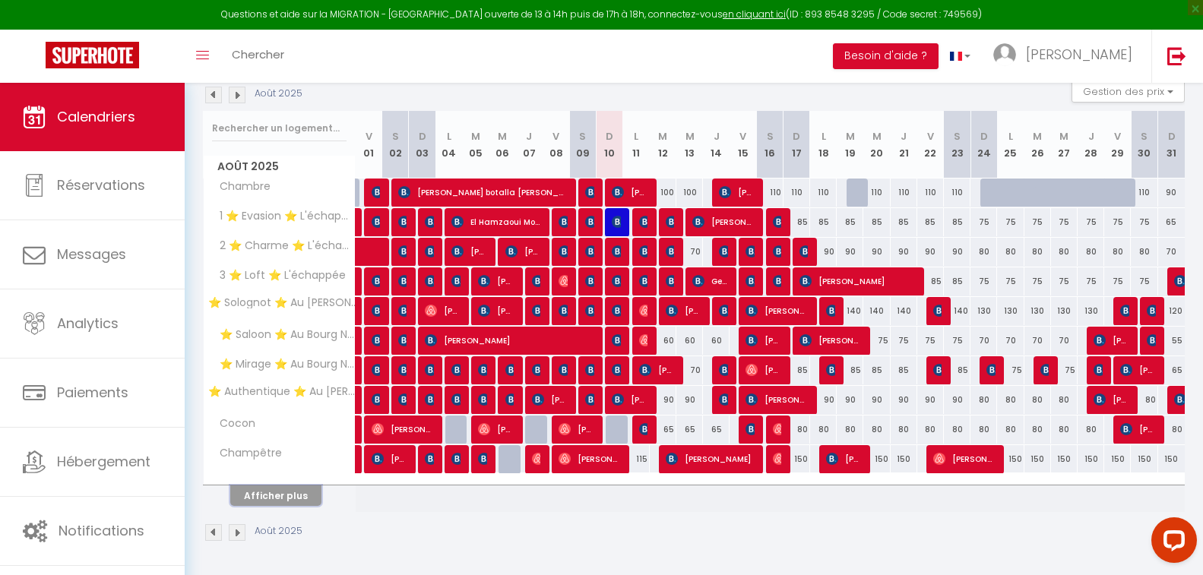
click at [292, 498] on button "Afficher plus" at bounding box center [275, 496] width 91 height 21
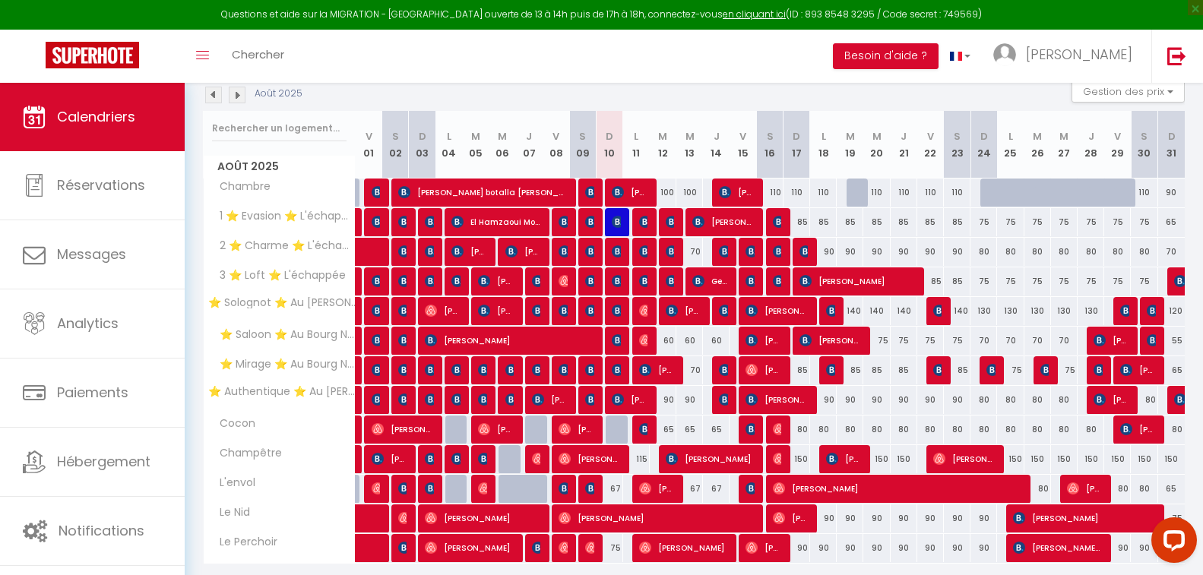
drag, startPoint x: 563, startPoint y: 98, endPoint x: 540, endPoint y: 93, distance: 23.2
click at [540, 93] on div "Août 2025 Gestion des prix Nb Nuits minimum Règles Disponibilité" at bounding box center [694, 95] width 982 height 31
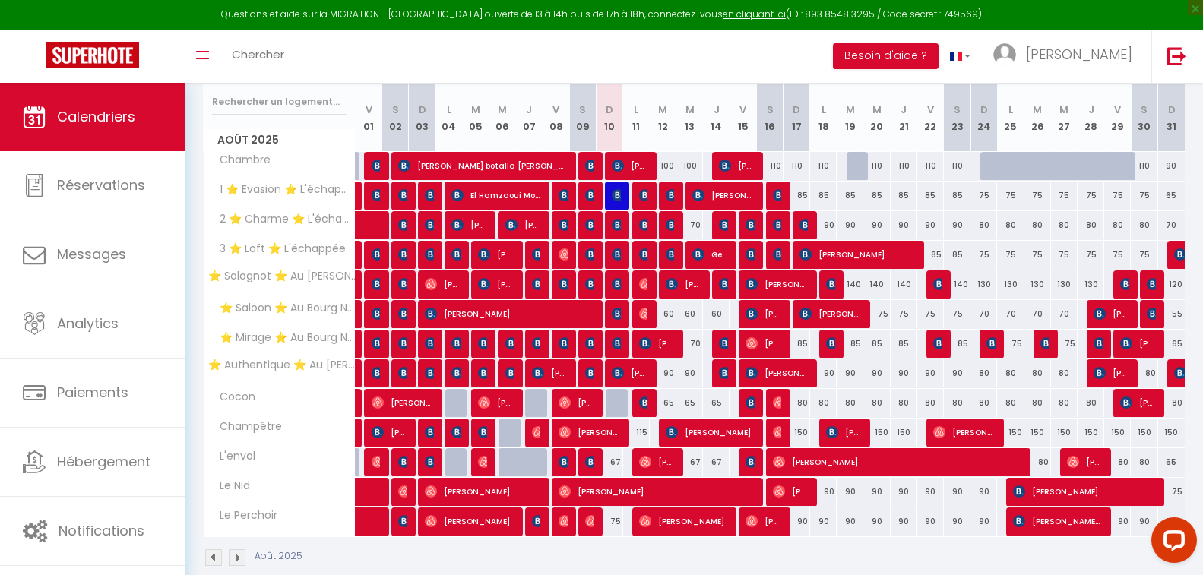
scroll to position [220, 0]
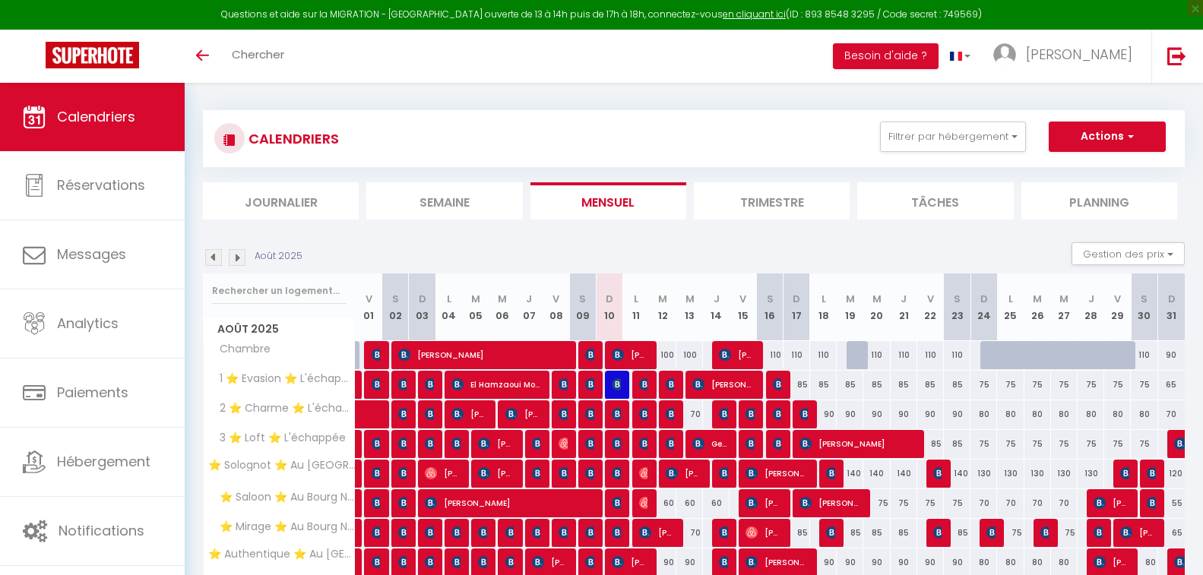
scroll to position [168, 0]
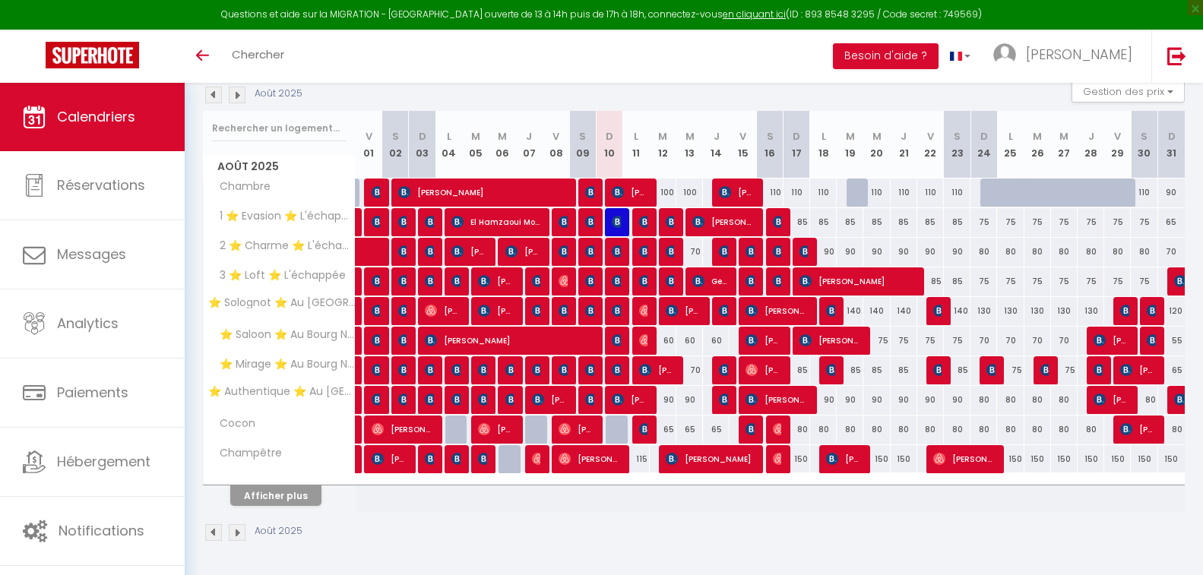
click at [303, 485] on div "Afficher plus" at bounding box center [276, 495] width 160 height 21
click at [301, 489] on button "Afficher plus" at bounding box center [275, 496] width 91 height 21
select select
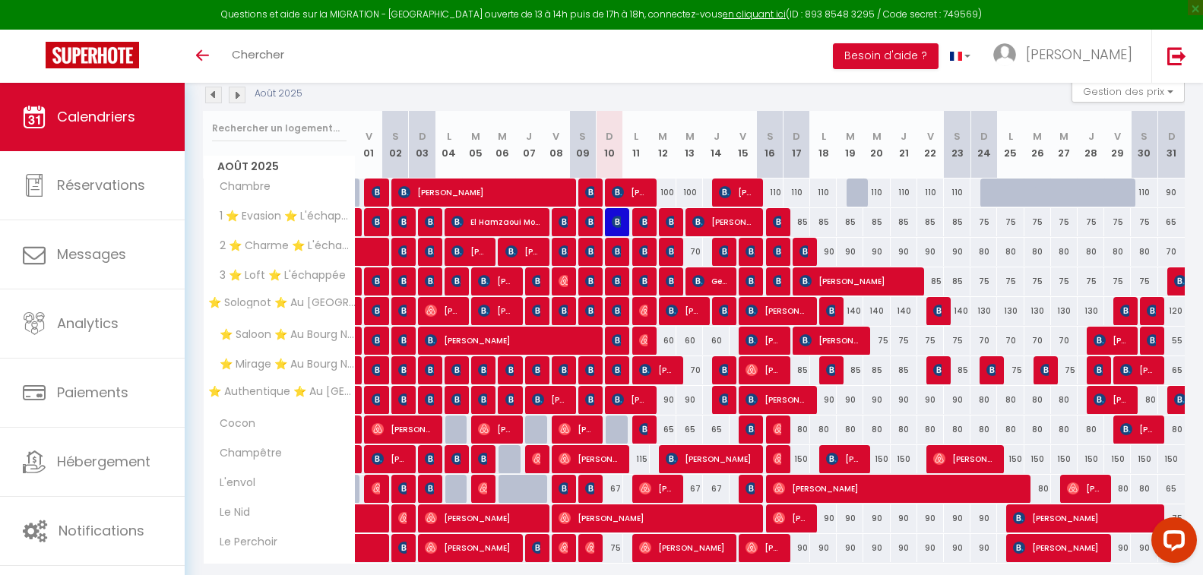
scroll to position [0, 0]
drag, startPoint x: 518, startPoint y: 99, endPoint x: 507, endPoint y: 99, distance: 11.4
click at [507, 99] on div "Août 2025 Gestion des prix Nb Nuits minimum Règles Disponibilité" at bounding box center [694, 95] width 982 height 31
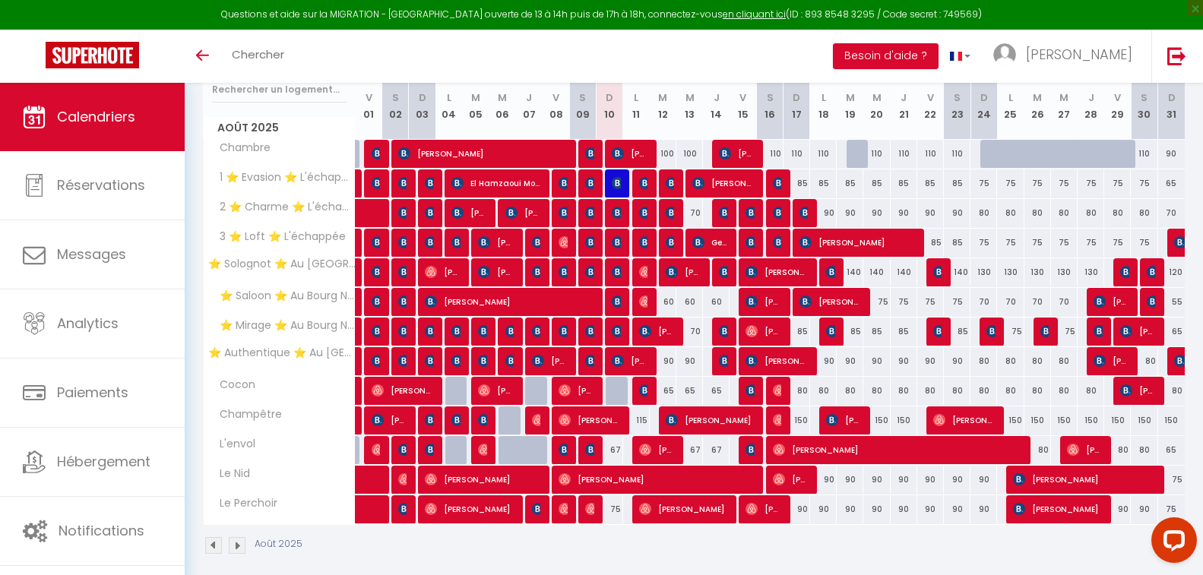
scroll to position [220, 0]
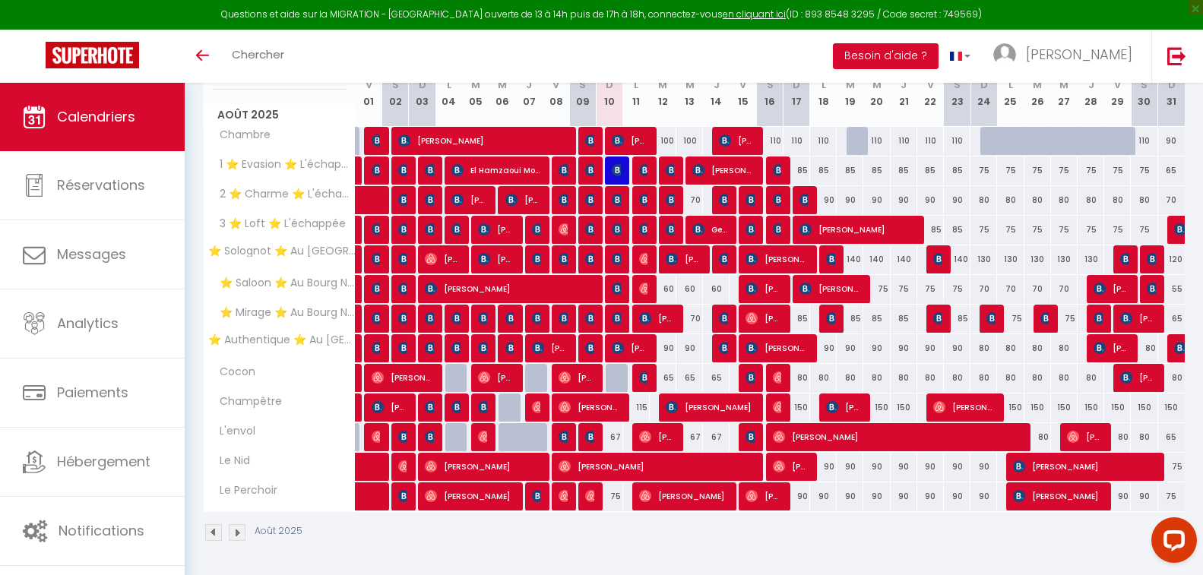
click at [613, 439] on div "67" at bounding box center [609, 437] width 27 height 28
type input "67"
select select "1"
type input "Dim 10 Août 2025"
type input "Lun 11 Août 2025"
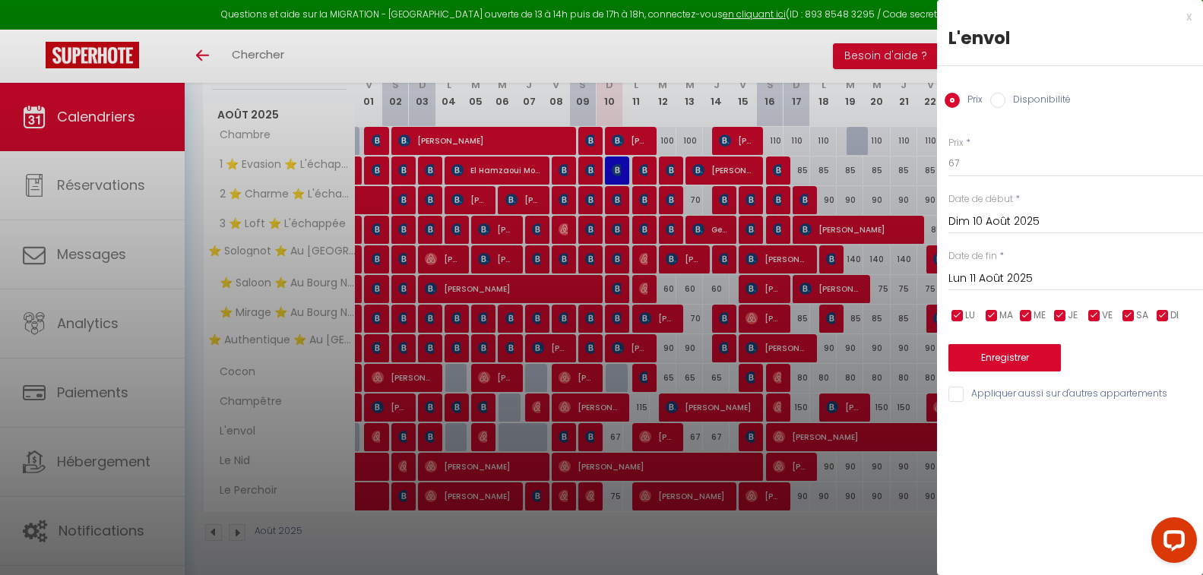
click at [999, 103] on input "Disponibilité" at bounding box center [997, 100] width 15 height 15
radio input "true"
radio input "false"
click at [999, 166] on select "Disponible Indisponible" at bounding box center [1075, 164] width 255 height 29
select select "0"
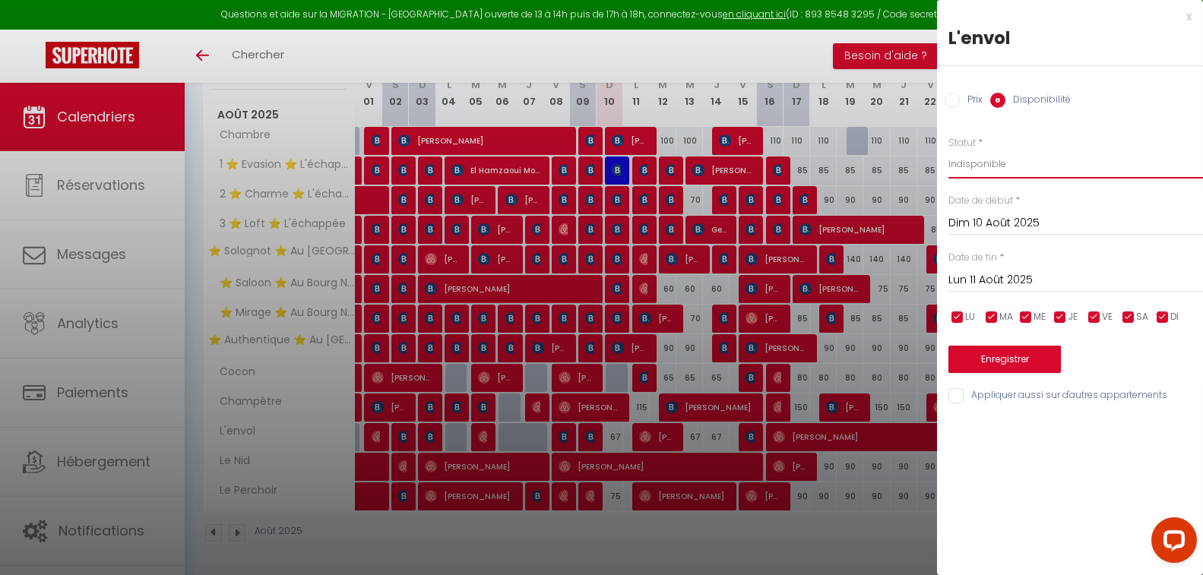
click at [948, 150] on select "Disponible Indisponible" at bounding box center [1075, 164] width 255 height 29
click at [1006, 356] on button "Enregistrer" at bounding box center [1004, 359] width 112 height 27
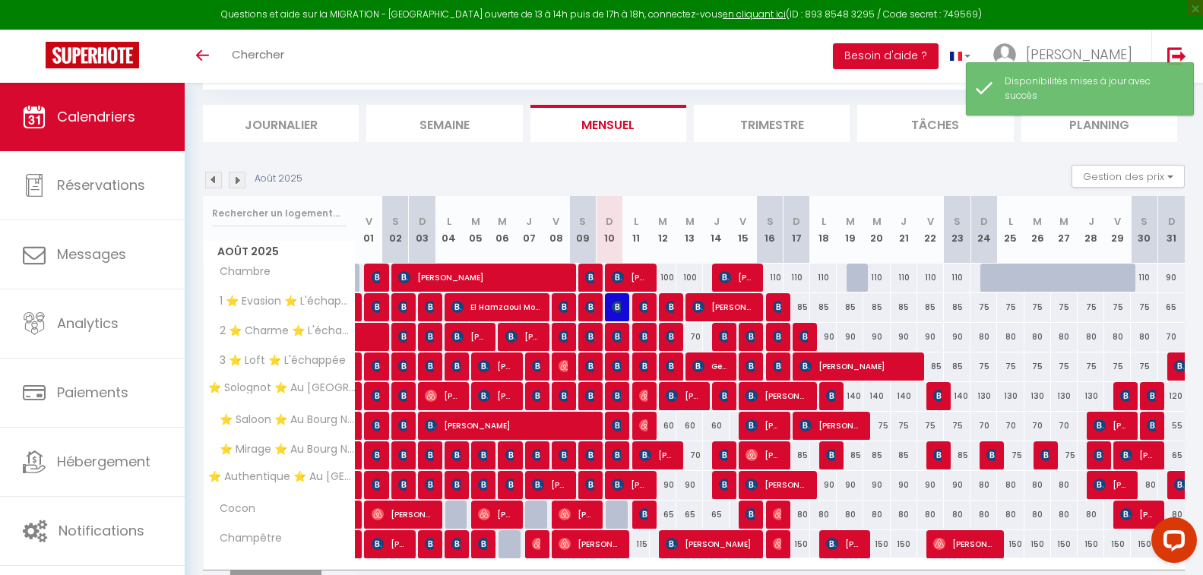
scroll to position [168, 0]
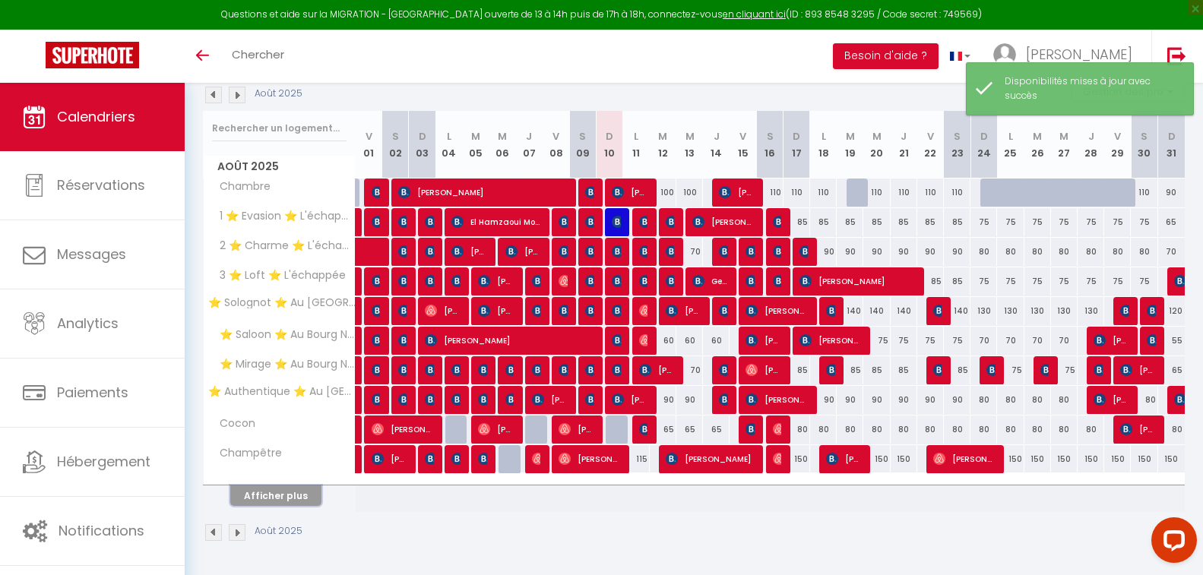
click at [305, 505] on button "Afficher plus" at bounding box center [275, 496] width 91 height 21
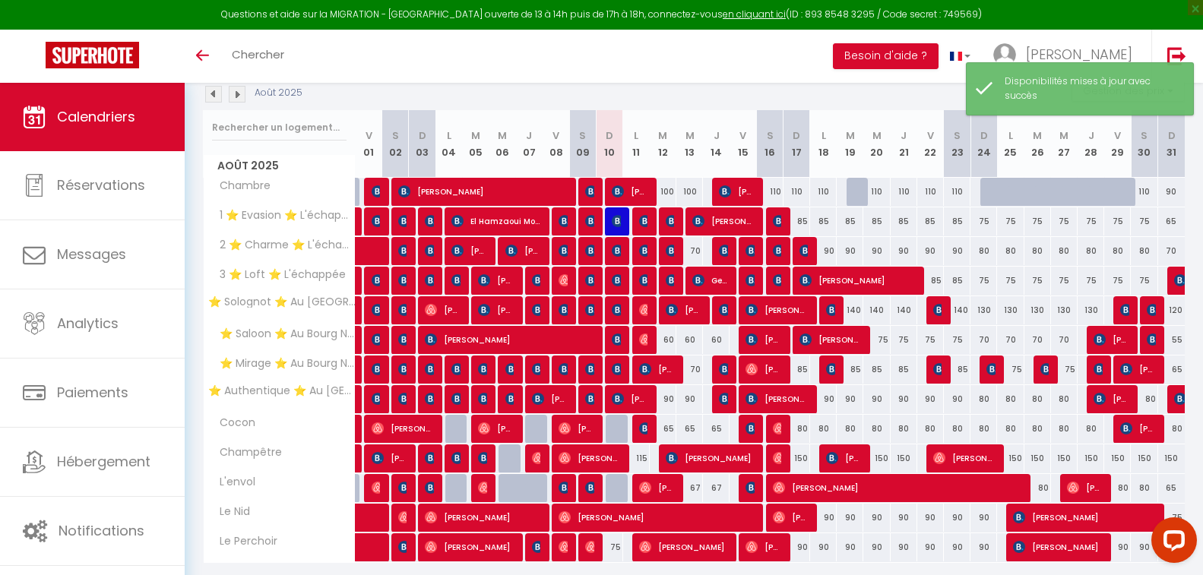
scroll to position [220, 0]
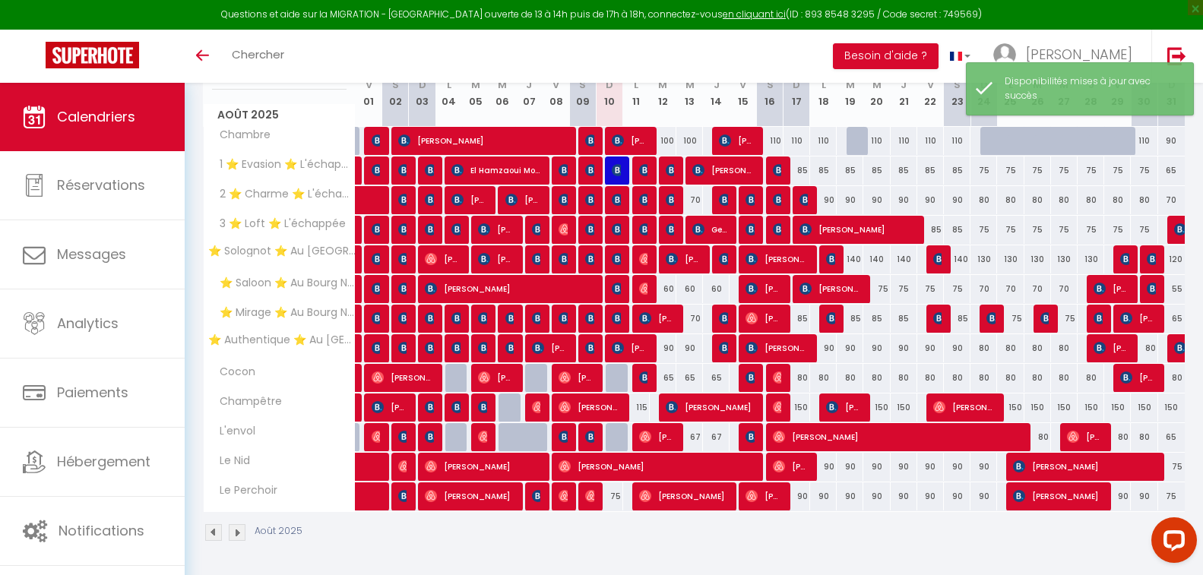
click at [616, 497] on div "75" at bounding box center [609, 497] width 27 height 28
select select "1"
type input "Dim 10 Août 2025"
type input "Lun 11 Août 2025"
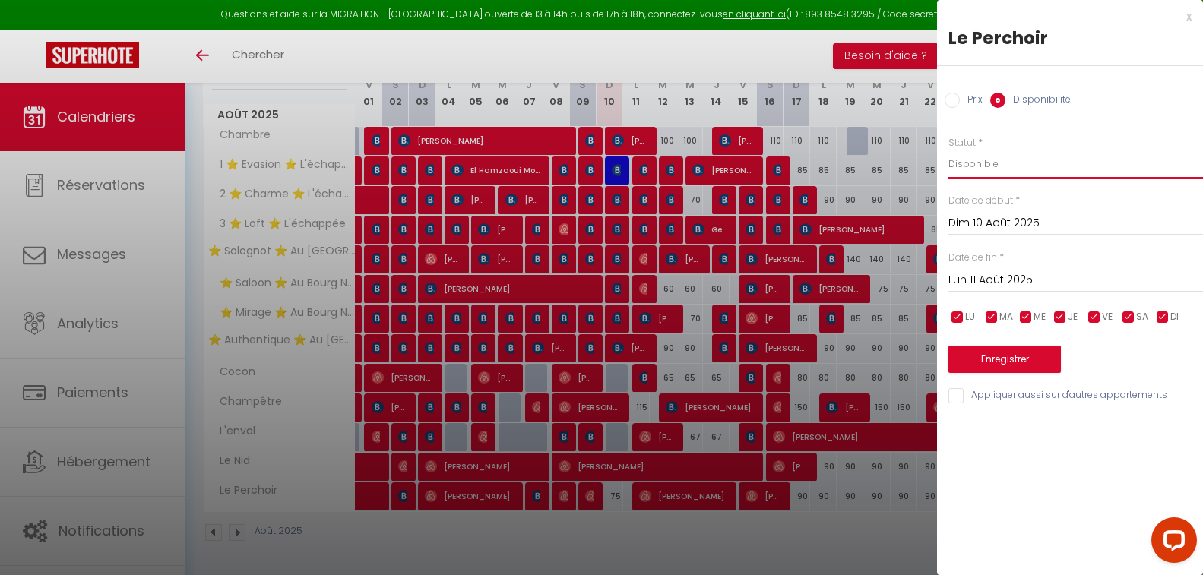
drag, startPoint x: 1011, startPoint y: 157, endPoint x: 1011, endPoint y: 168, distance: 11.4
click at [1011, 157] on select "Disponible Indisponible" at bounding box center [1075, 164] width 255 height 29
select select "0"
click at [948, 150] on select "Disponible Indisponible" at bounding box center [1075, 164] width 255 height 29
click at [1001, 353] on button "Enregistrer" at bounding box center [1004, 359] width 112 height 27
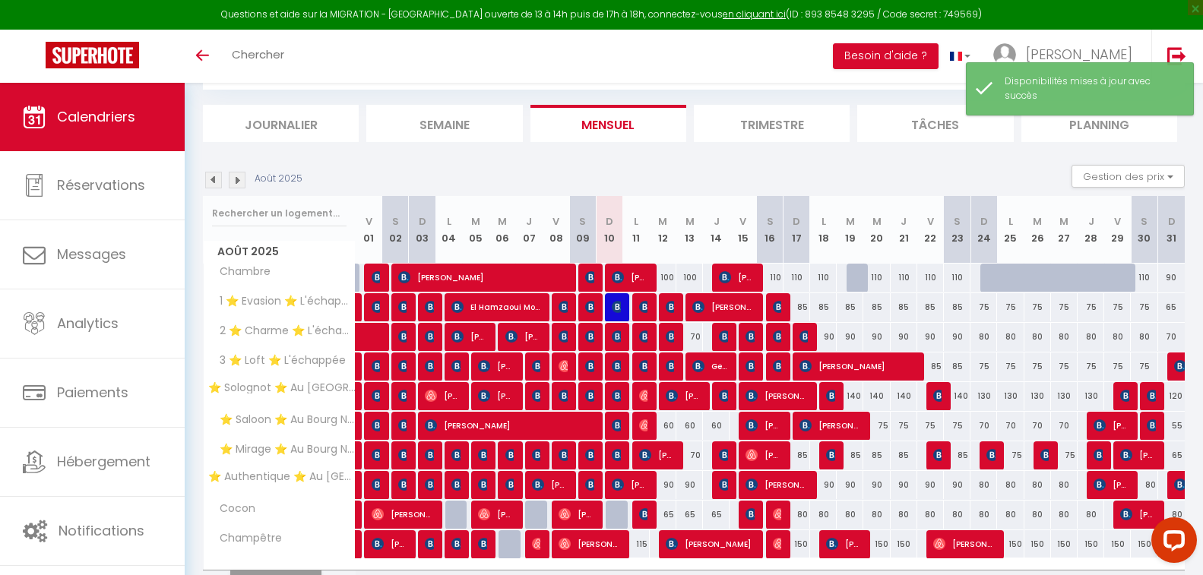
scroll to position [168, 0]
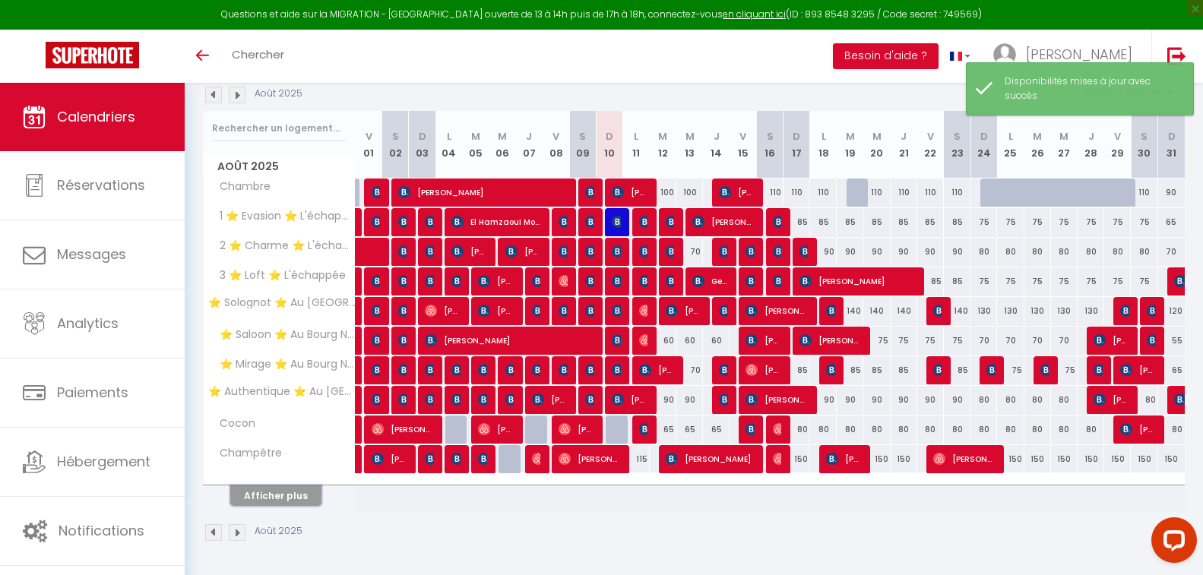
click at [286, 497] on button "Afficher plus" at bounding box center [275, 496] width 91 height 21
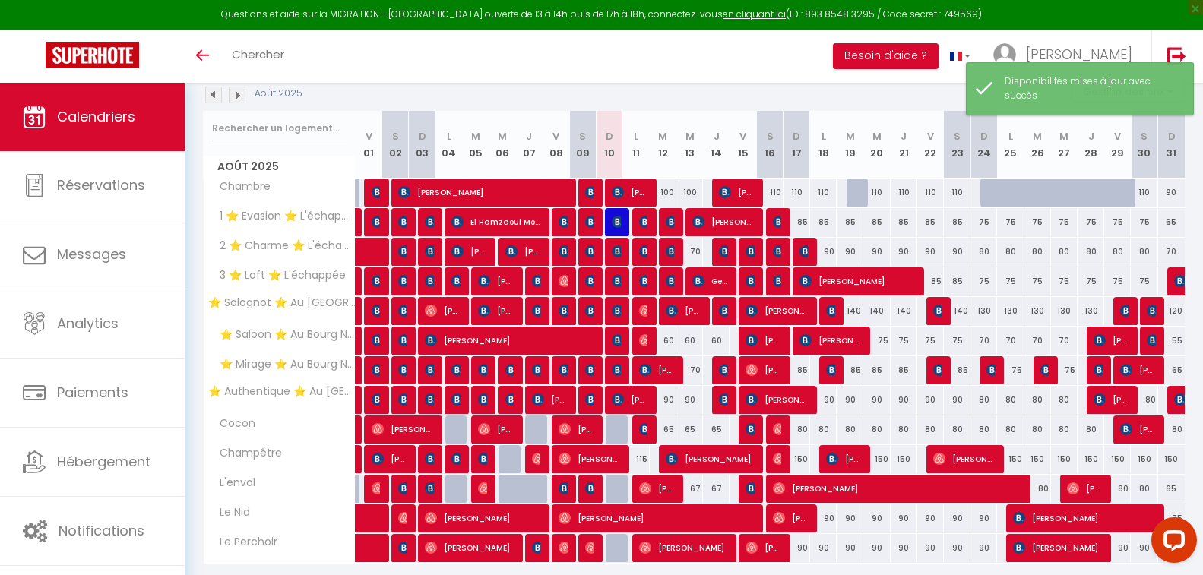
scroll to position [220, 0]
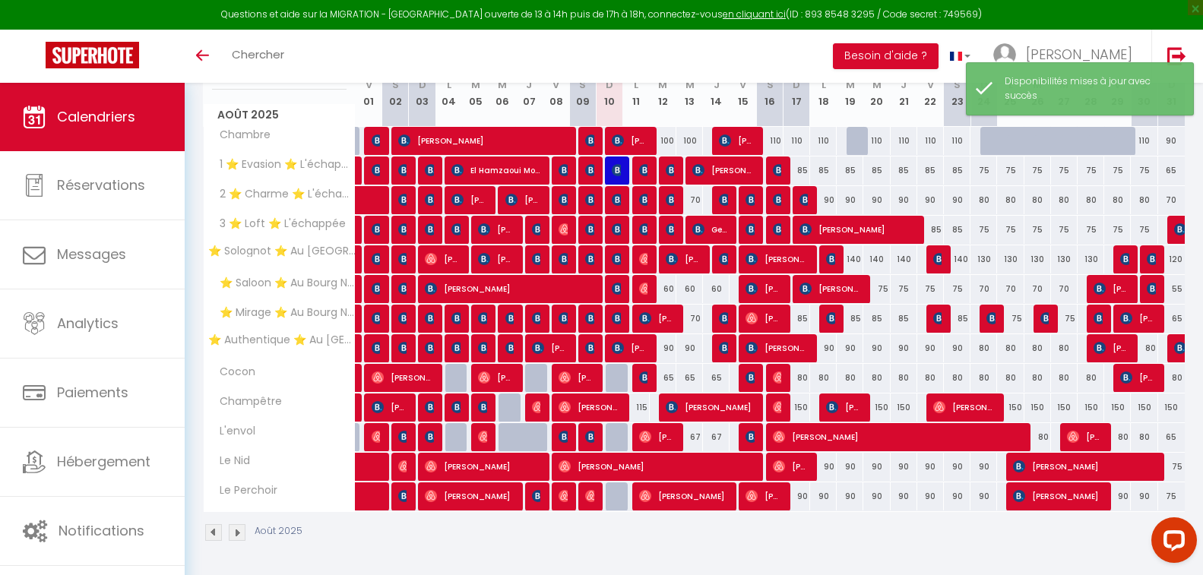
drag, startPoint x: 597, startPoint y: 60, endPoint x: 584, endPoint y: 60, distance: 13.7
click at [584, 60] on div "Toggle menubar Chercher BUTTON Besoin d'aide ? Jean-Marie Paramètres Équipe" at bounding box center [650, 56] width 1081 height 53
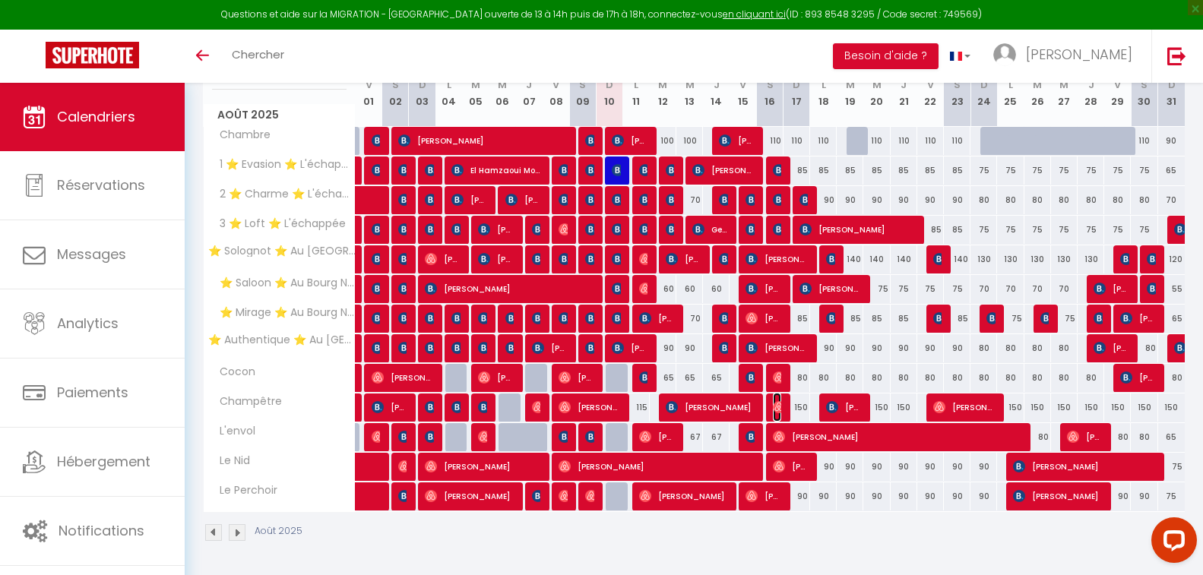
click at [780, 405] on img at bounding box center [779, 407] width 12 height 12
select select "OK"
select select "0"
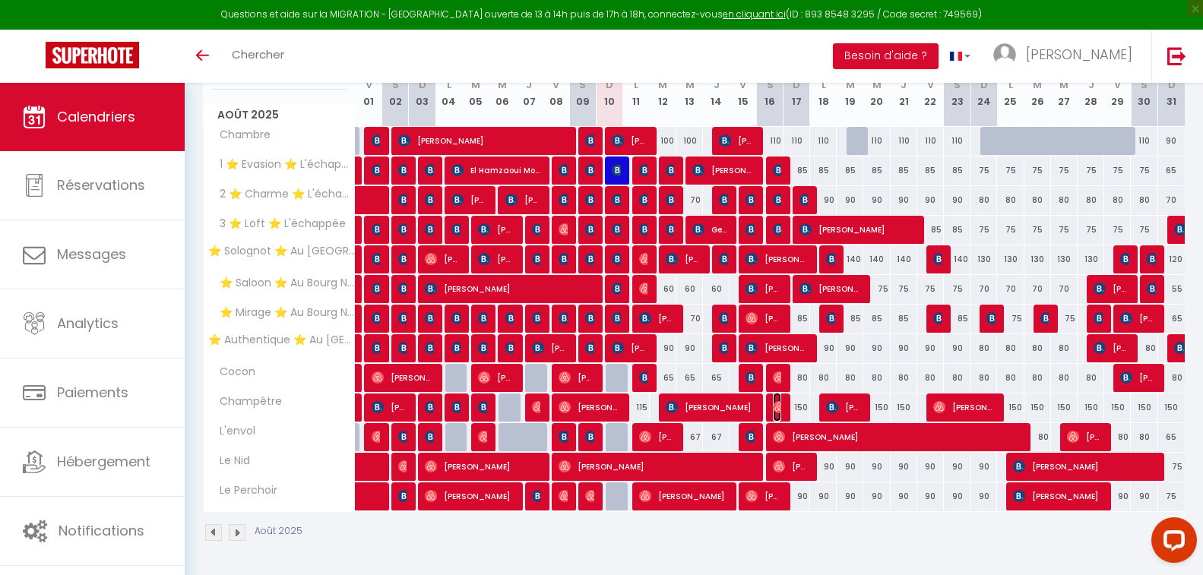
select select "1"
select select
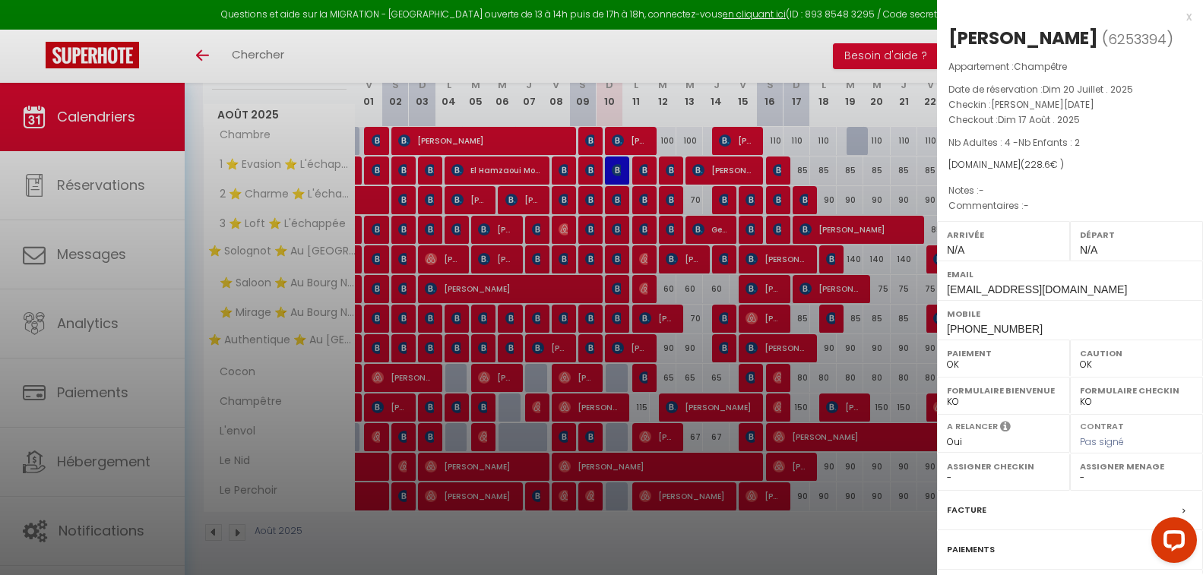
click at [780, 405] on div at bounding box center [601, 287] width 1203 height 575
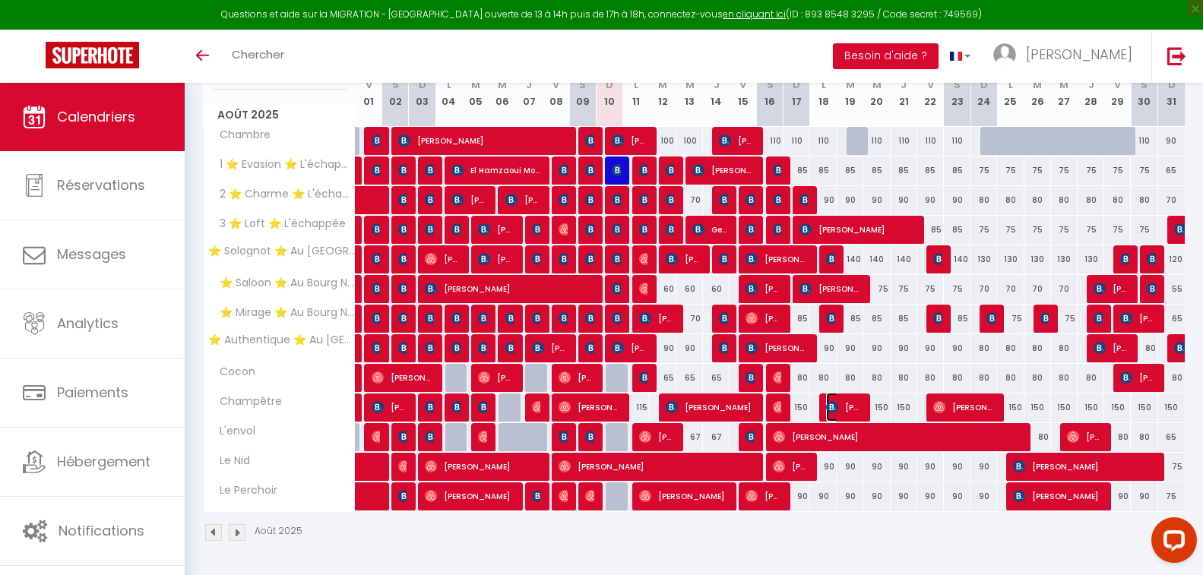
click at [843, 404] on span "[PERSON_NAME]" at bounding box center [844, 407] width 36 height 29
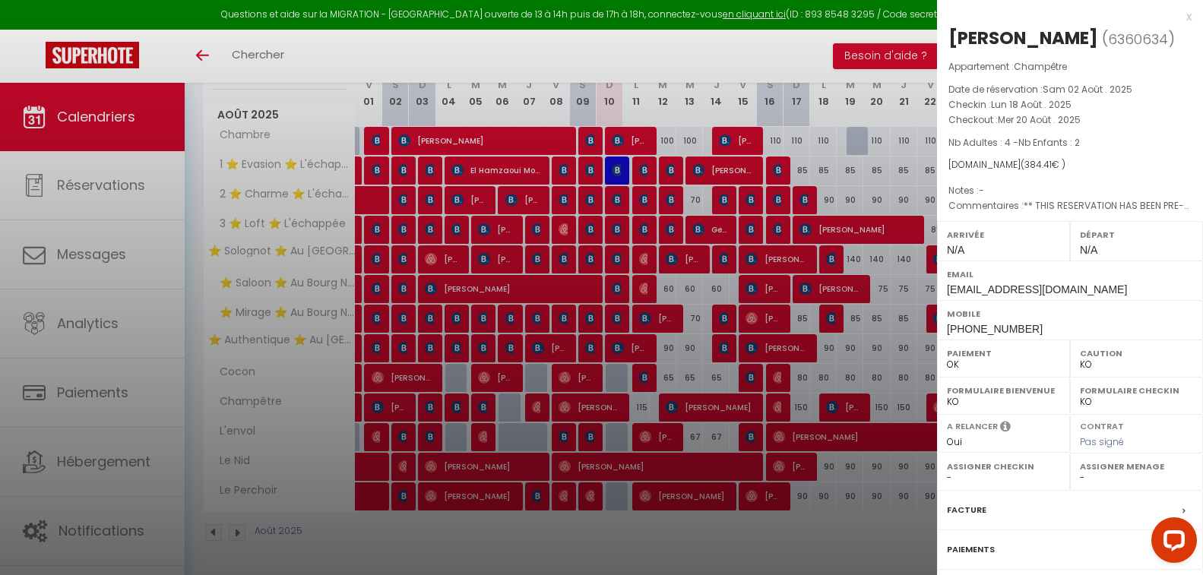
click at [843, 404] on div at bounding box center [601, 287] width 1203 height 575
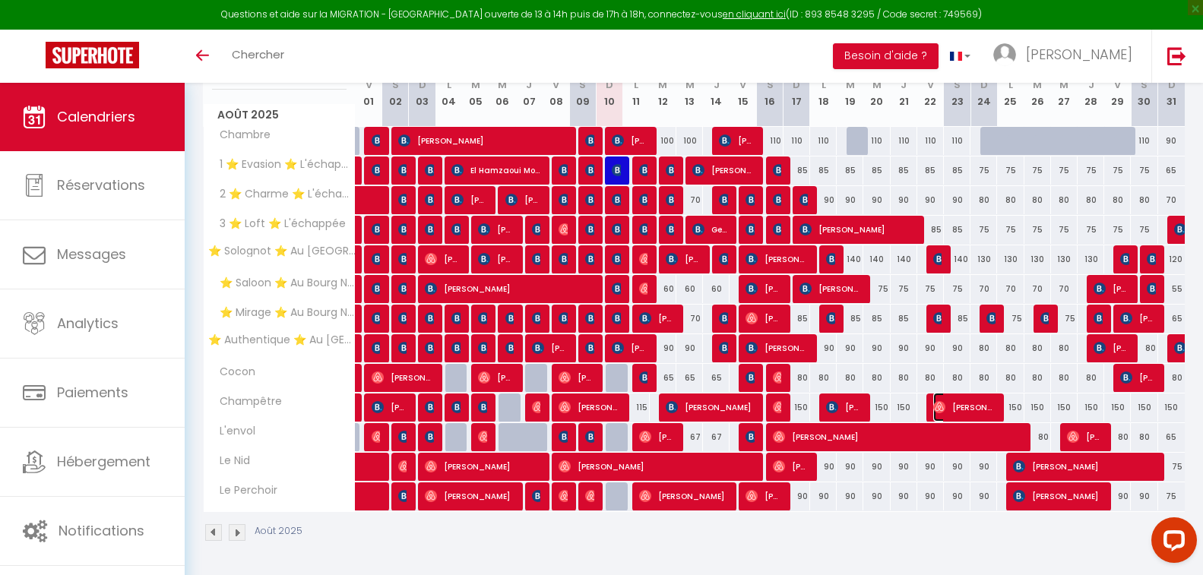
click at [958, 403] on span "[PERSON_NAME]" at bounding box center [964, 407] width 62 height 29
select select "OK"
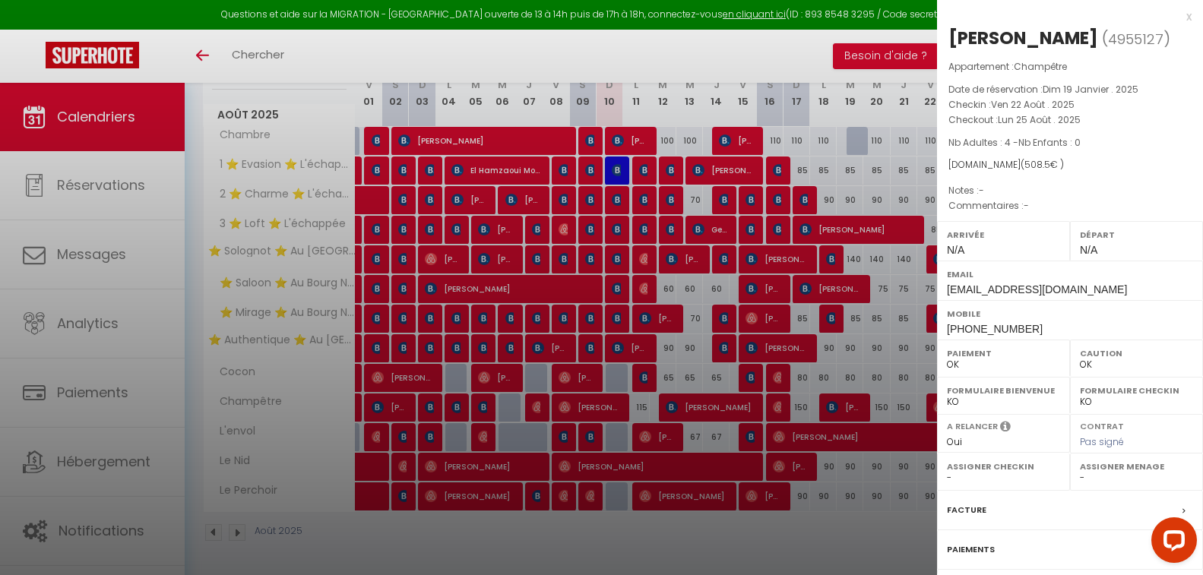
click at [822, 356] on div at bounding box center [601, 287] width 1203 height 575
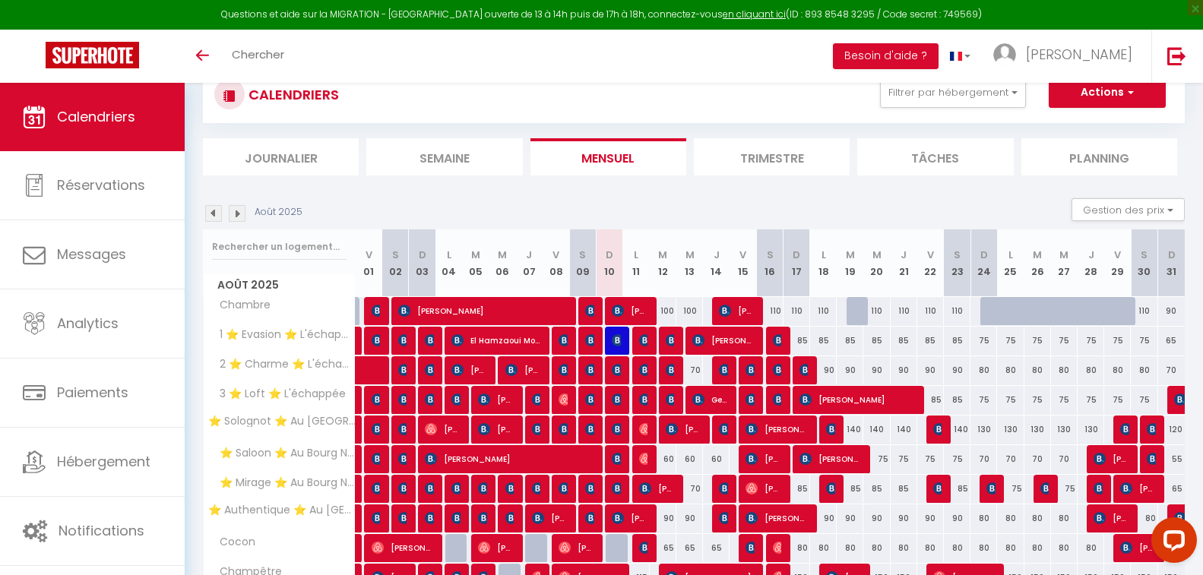
scroll to position [0, 0]
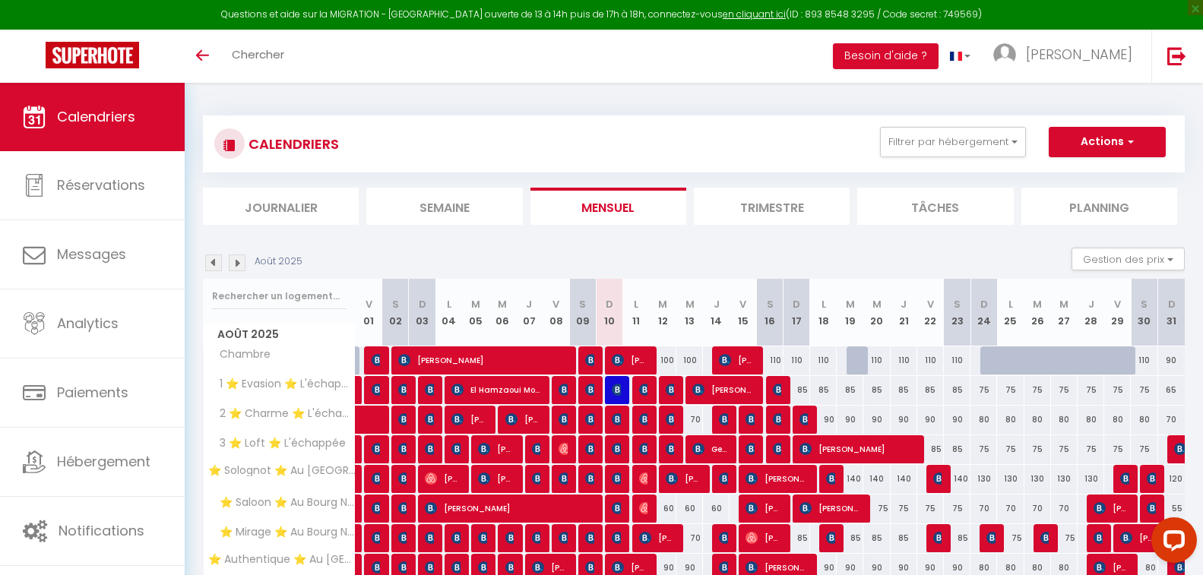
drag, startPoint x: 612, startPoint y: 154, endPoint x: 584, endPoint y: 153, distance: 28.2
click at [593, 153] on div "CALENDRIERS Filtrer par hébergement Orleans ⭐ Solognot ⭐ Au Bourg Neuf ⭐ Saloon…" at bounding box center [693, 144] width 959 height 34
drag, startPoint x: 609, startPoint y: 147, endPoint x: 605, endPoint y: 138, distance: 10.2
click at [605, 138] on div "CALENDRIERS Filtrer par hébergement Orleans ⭐ Solognot ⭐ Au Bourg Neuf ⭐ Saloon…" at bounding box center [693, 144] width 959 height 34
